Goal: Task Accomplishment & Management: Complete application form

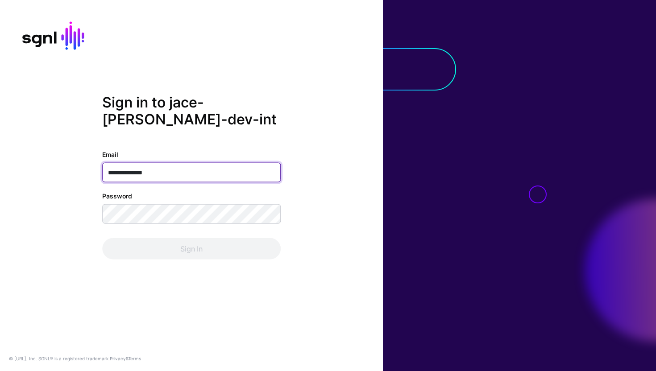
type input "**********"
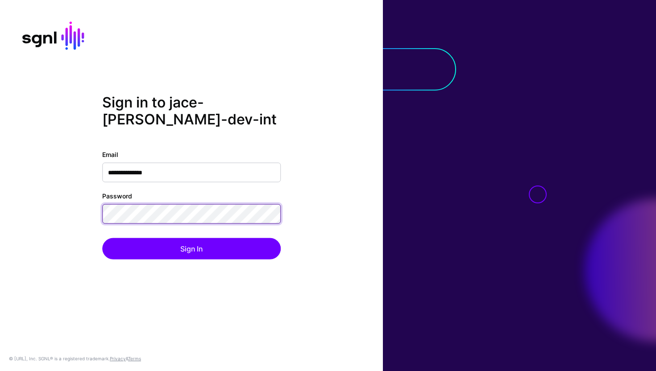
click at [102, 238] on button "Sign In" at bounding box center [191, 248] width 178 height 21
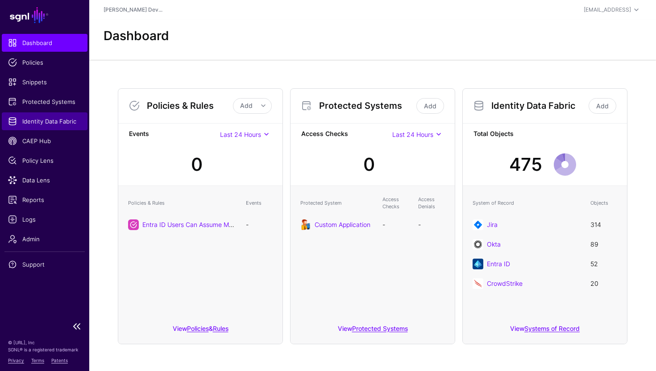
click at [65, 118] on span "Identity Data Fabric" at bounding box center [44, 121] width 73 height 9
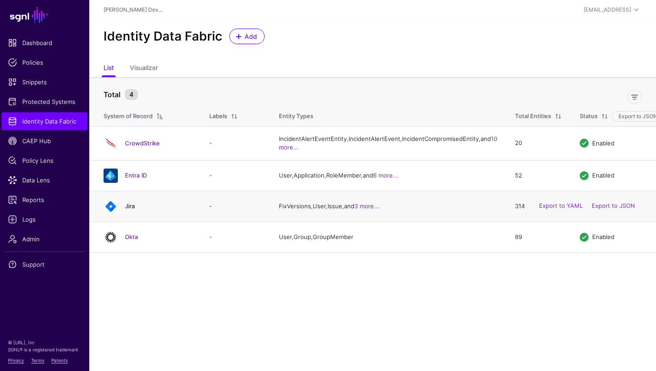
click at [129, 210] on link "Jira" at bounding box center [130, 206] width 10 height 7
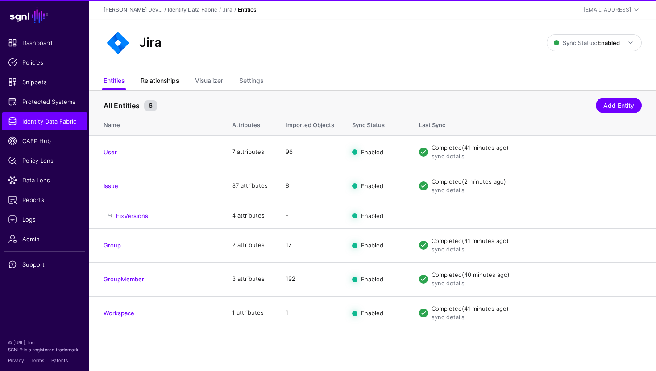
click at [167, 77] on link "Relationships" at bounding box center [160, 81] width 38 height 17
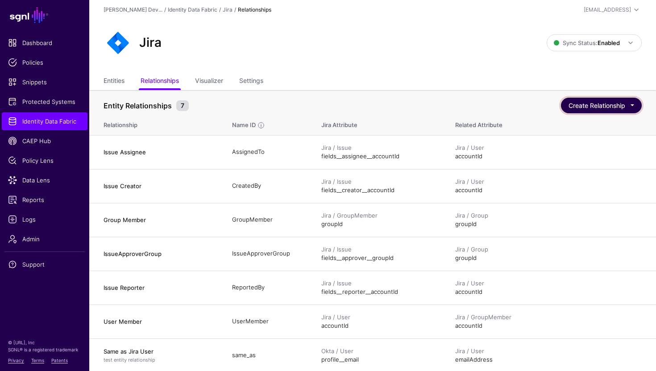
click at [575, 108] on button "Create Relationship" at bounding box center [601, 106] width 81 height 16
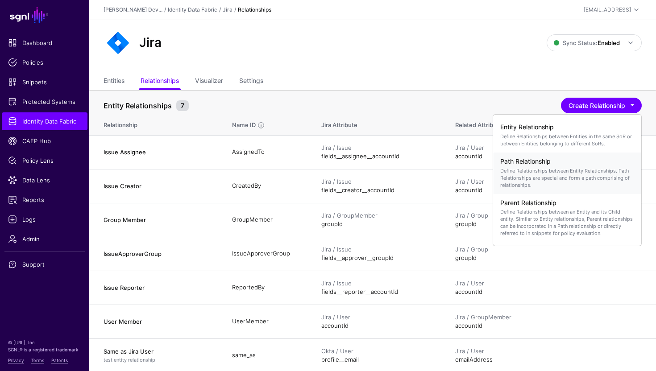
click at [557, 165] on h4 "Path Relationship" at bounding box center [567, 162] width 134 height 8
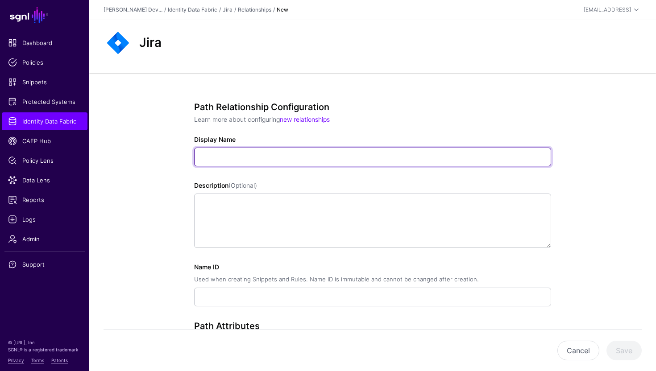
click at [303, 157] on input "Display Name" at bounding box center [372, 157] width 357 height 19
type input "*"
type input "****"
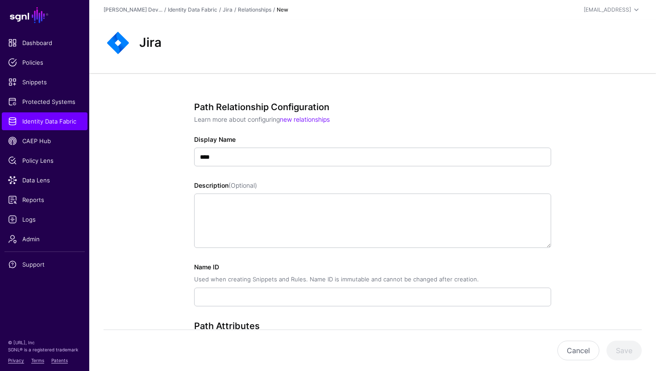
type input "****"
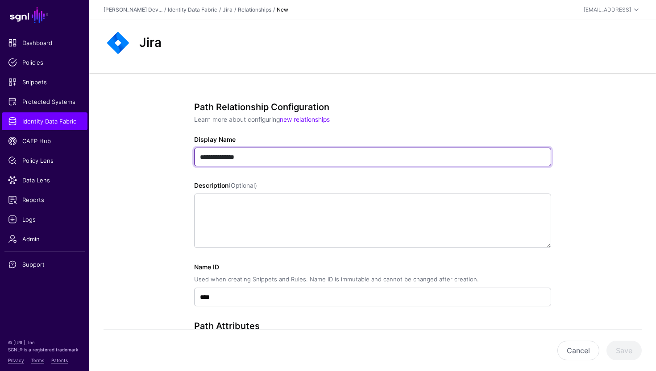
type input "**********"
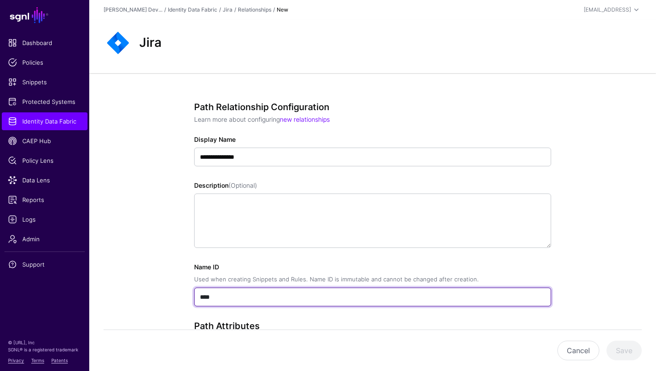
click at [225, 302] on input "****" at bounding box center [372, 297] width 357 height 19
type input "*"
type input "**********"
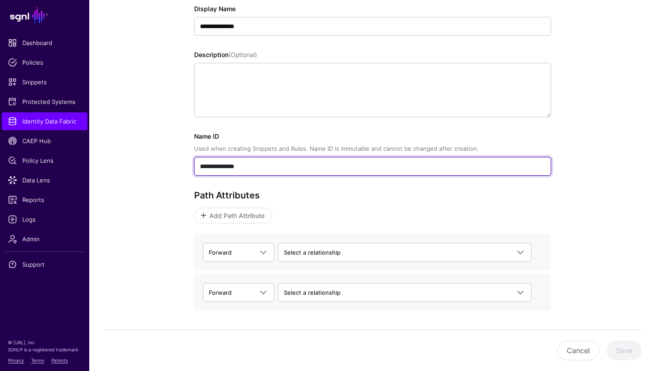
scroll to position [145, 0]
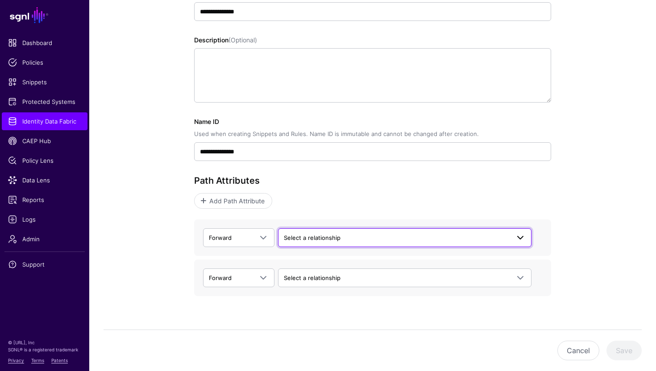
click at [373, 237] on span "Select a relationship" at bounding box center [397, 238] width 226 height 10
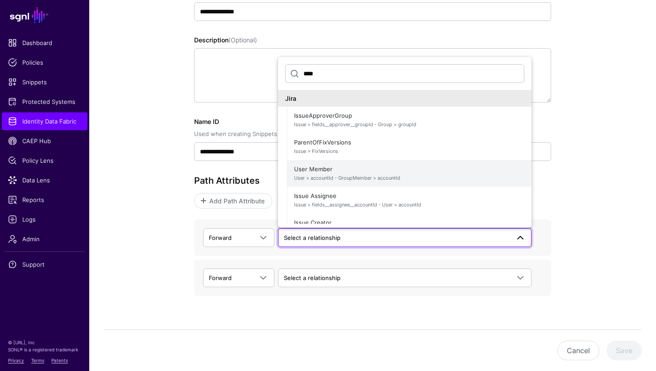
type input "****"
click at [327, 175] on span "User > accountId - GroupMember > accountId" at bounding box center [409, 178] width 230 height 8
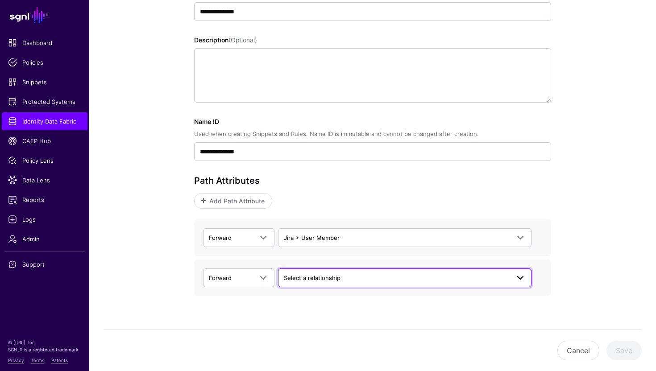
click at [321, 283] on link "Select a relationship" at bounding box center [404, 278] width 253 height 19
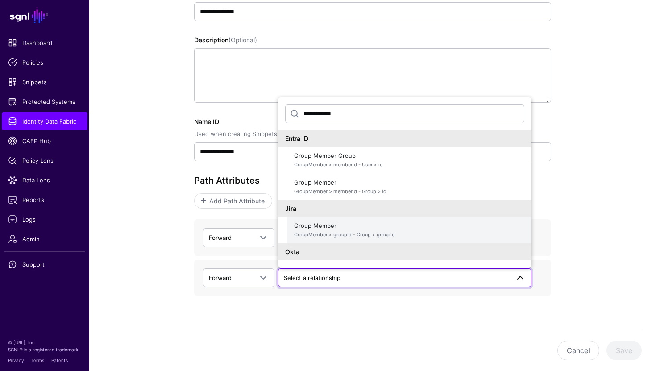
type input "**********"
click at [357, 233] on span "GroupMember > groupId - Group > groupId" at bounding box center [409, 235] width 230 height 8
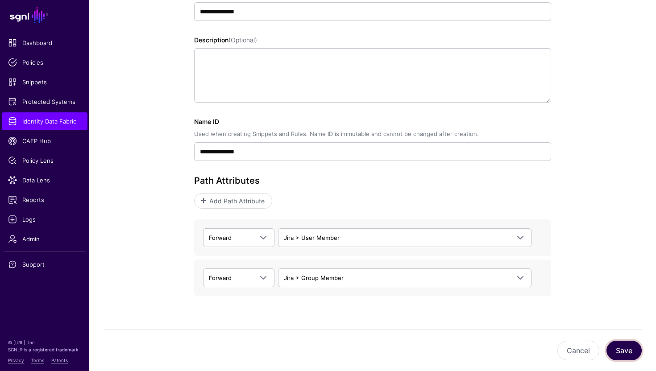
click at [631, 352] on button "Save" at bounding box center [623, 351] width 35 height 20
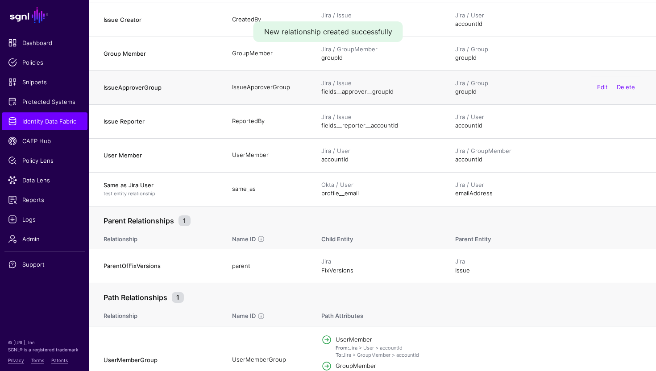
scroll to position [189, 0]
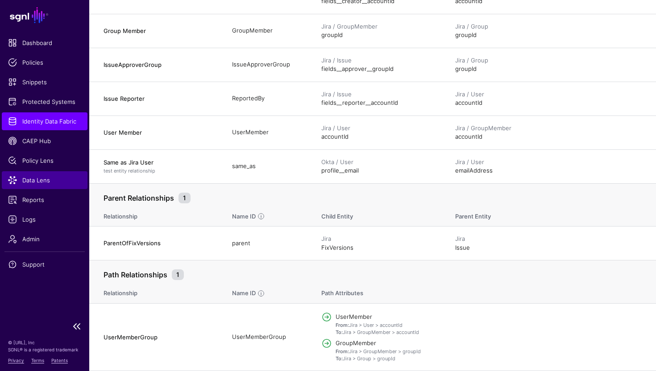
click at [57, 180] on span "Data Lens" at bounding box center [44, 180] width 73 height 9
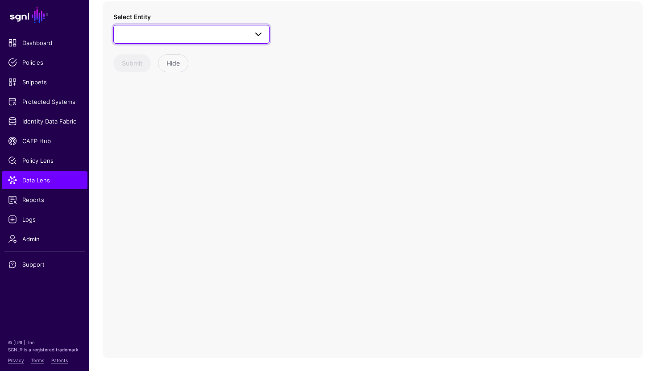
click at [173, 41] on link at bounding box center [191, 34] width 156 height 19
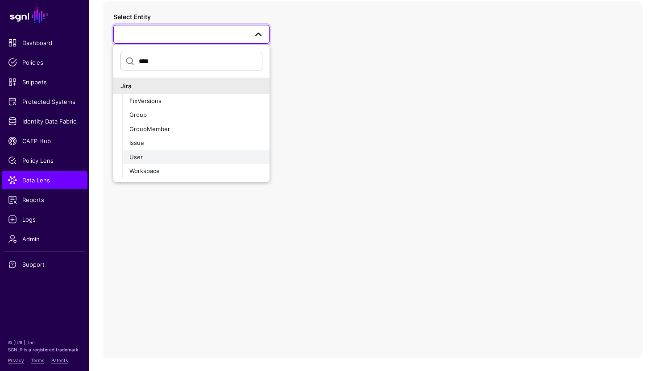
type input "****"
click at [151, 156] on div "User" at bounding box center [195, 157] width 133 height 9
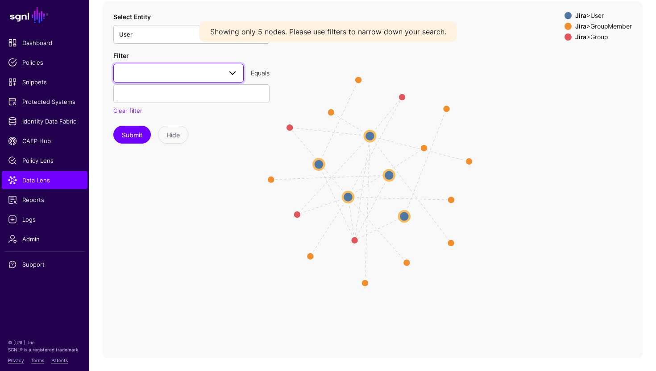
click at [176, 74] on span at bounding box center [178, 73] width 119 height 11
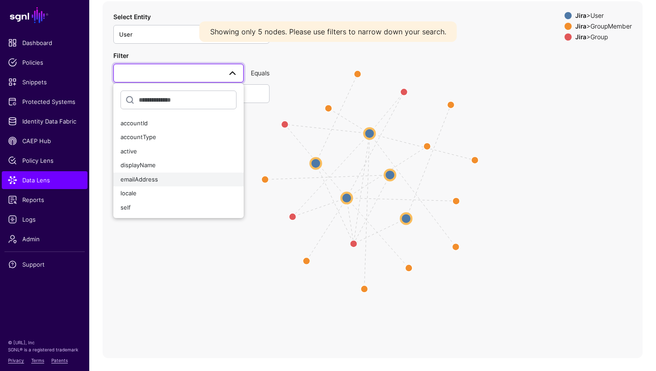
click at [167, 181] on div "emailAddress" at bounding box center [178, 179] width 116 height 9
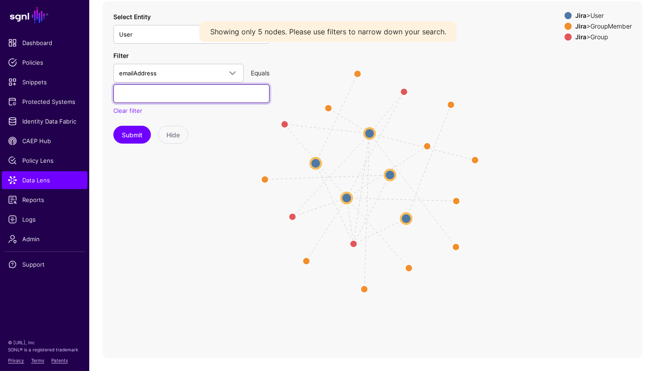
click at [161, 95] on input "text" at bounding box center [191, 93] width 156 height 19
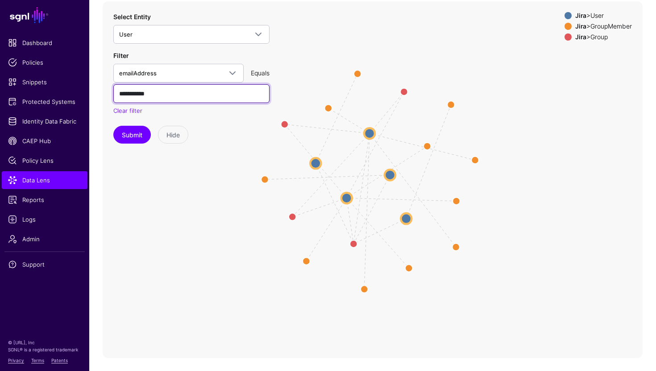
type input "**********"
click at [113, 126] on button "Submit" at bounding box center [131, 135] width 37 height 18
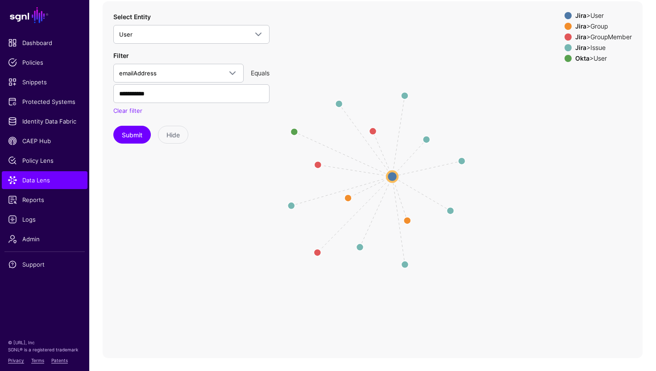
click at [564, 27] on span at bounding box center [567, 26] width 7 height 7
click at [564, 15] on span at bounding box center [567, 15] width 7 height 7
click at [564, 45] on span at bounding box center [567, 47] width 7 height 7
click at [564, 57] on span at bounding box center [567, 58] width 7 height 7
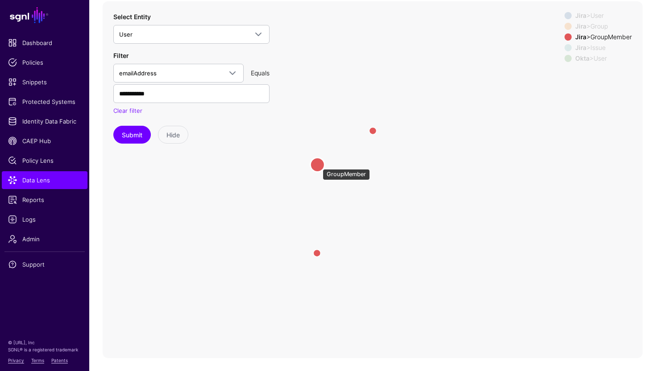
click at [318, 165] on circle at bounding box center [317, 164] width 14 height 14
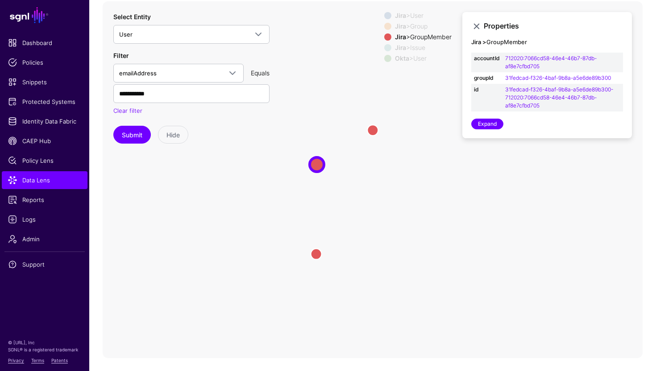
click at [372, 137] on icon "same_as CreatedBy CreatedBy CreatedBy CreatedBy CreatedBy / ReportedBy CreatedB…" at bounding box center [373, 179] width 540 height 357
click at [395, 26] on strong "Jira" at bounding box center [400, 26] width 11 height 8
click at [384, 12] on span at bounding box center [387, 15] width 7 height 7
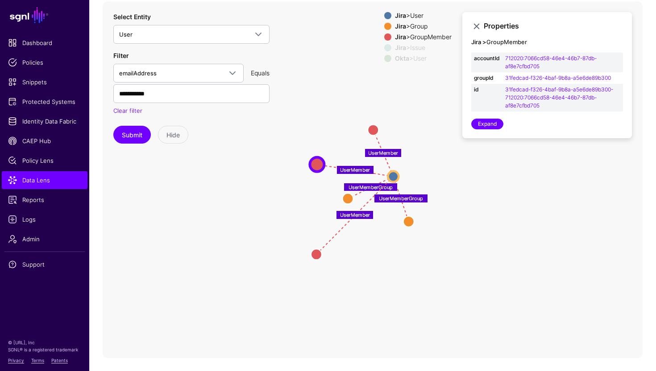
click at [384, 46] on span at bounding box center [387, 47] width 7 height 7
click at [384, 60] on span at bounding box center [387, 58] width 7 height 7
click at [384, 38] on span at bounding box center [387, 36] width 7 height 7
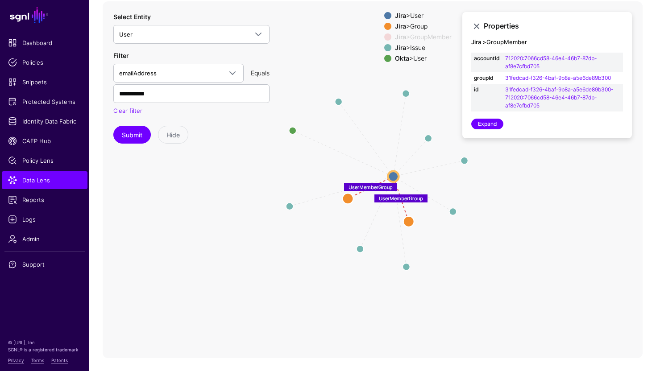
click at [384, 50] on span at bounding box center [387, 47] width 7 height 7
click at [384, 57] on span at bounding box center [387, 58] width 7 height 7
click at [381, 11] on icon "same_as CreatedBy CreatedBy CreatedBy CreatedBy CreatedBy / ReportedBy CreatedB…" at bounding box center [373, 179] width 540 height 357
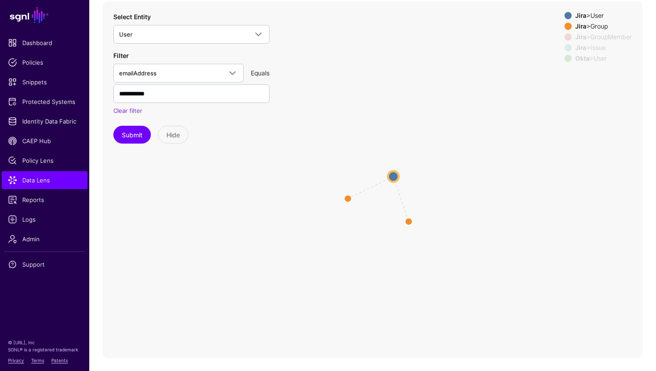
click at [564, 13] on span at bounding box center [567, 15] width 7 height 7
click at [348, 200] on circle at bounding box center [348, 198] width 14 height 14
click at [349, 203] on circle at bounding box center [347, 198] width 14 height 14
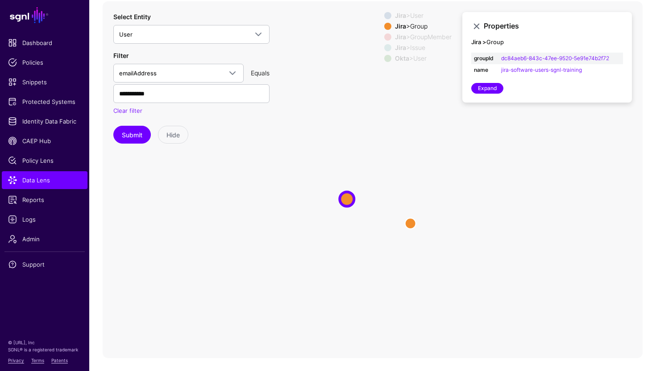
click at [384, 14] on span at bounding box center [387, 15] width 7 height 7
click at [409, 225] on circle at bounding box center [410, 223] width 11 height 11
click at [409, 223] on circle at bounding box center [410, 224] width 11 height 11
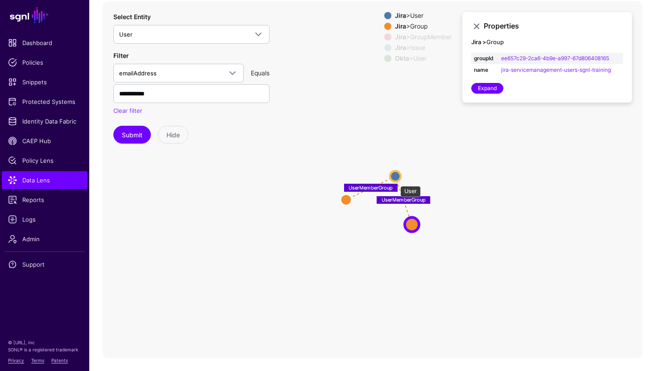
click at [396, 181] on circle at bounding box center [395, 176] width 11 height 11
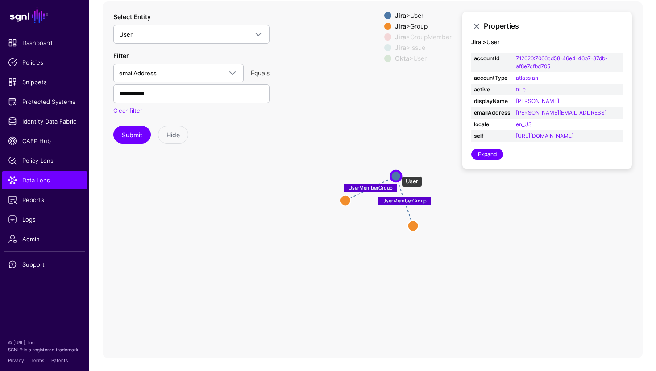
click at [397, 172] on circle at bounding box center [395, 176] width 11 height 11
click at [487, 160] on link "Expand" at bounding box center [487, 154] width 32 height 11
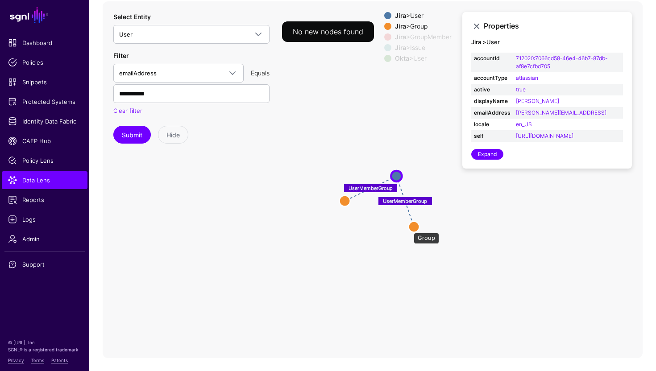
click at [409, 228] on circle at bounding box center [414, 226] width 11 height 11
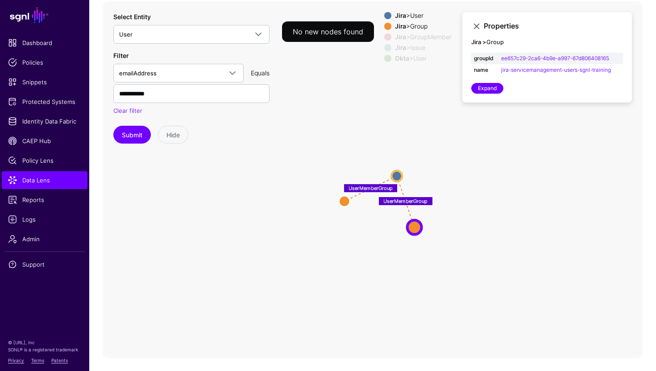
click at [478, 83] on div "Properties Jira > Group groupId ee657c29-2ca6-4b9e-a997-67d806408165 name jira-…" at bounding box center [547, 57] width 170 height 91
click at [478, 89] on link "Expand" at bounding box center [487, 88] width 32 height 11
